Goal: Task Accomplishment & Management: Use online tool/utility

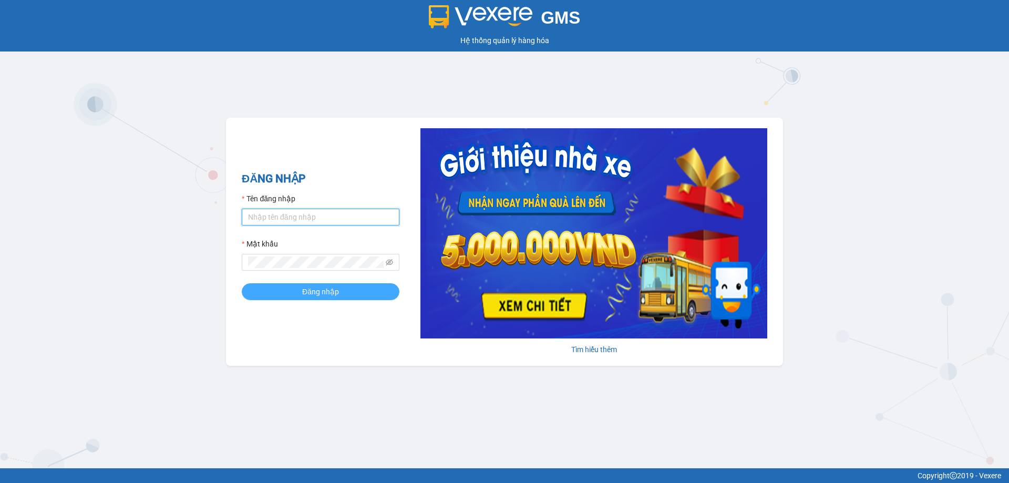
type input "lthien.thoidai"
click at [326, 291] on span "Đăng nhập" at bounding box center [320, 292] width 37 height 12
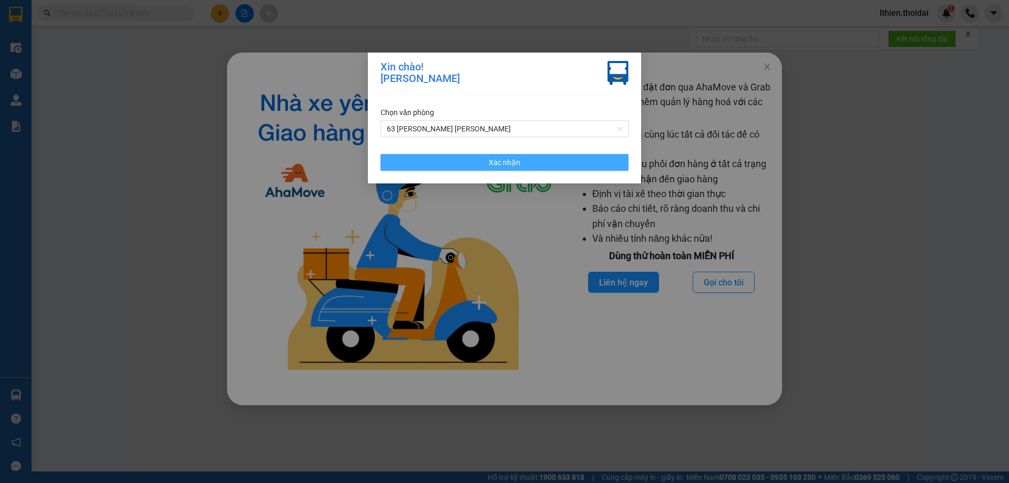
click at [579, 164] on button "Xác nhận" at bounding box center [505, 162] width 248 height 17
